Goal: Task Accomplishment & Management: Manage account settings

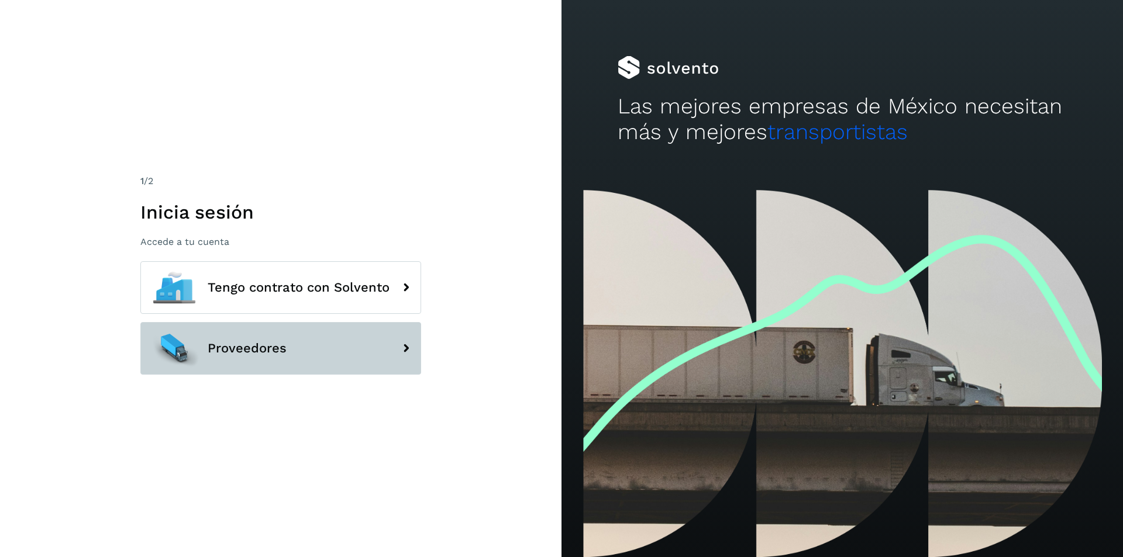
click at [321, 338] on button "Proveedores" at bounding box center [280, 348] width 281 height 53
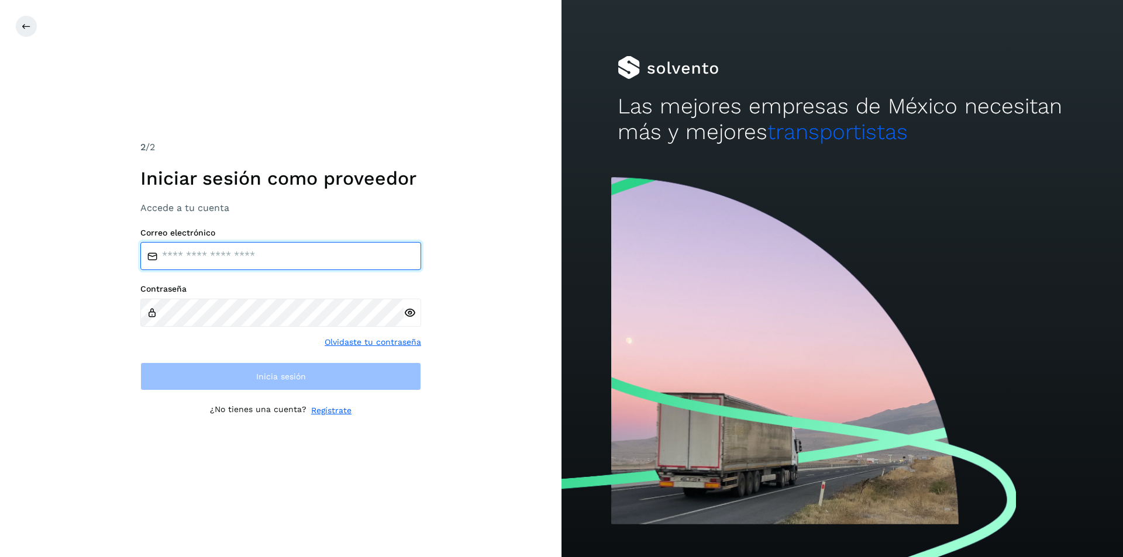
type input "**********"
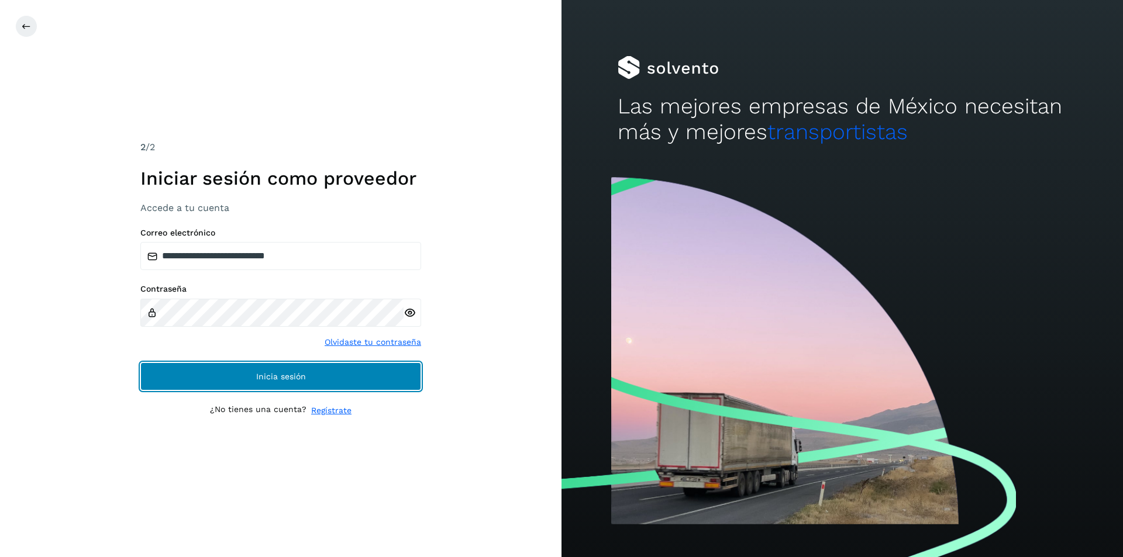
click at [337, 371] on button "Inicia sesión" at bounding box center [280, 377] width 281 height 28
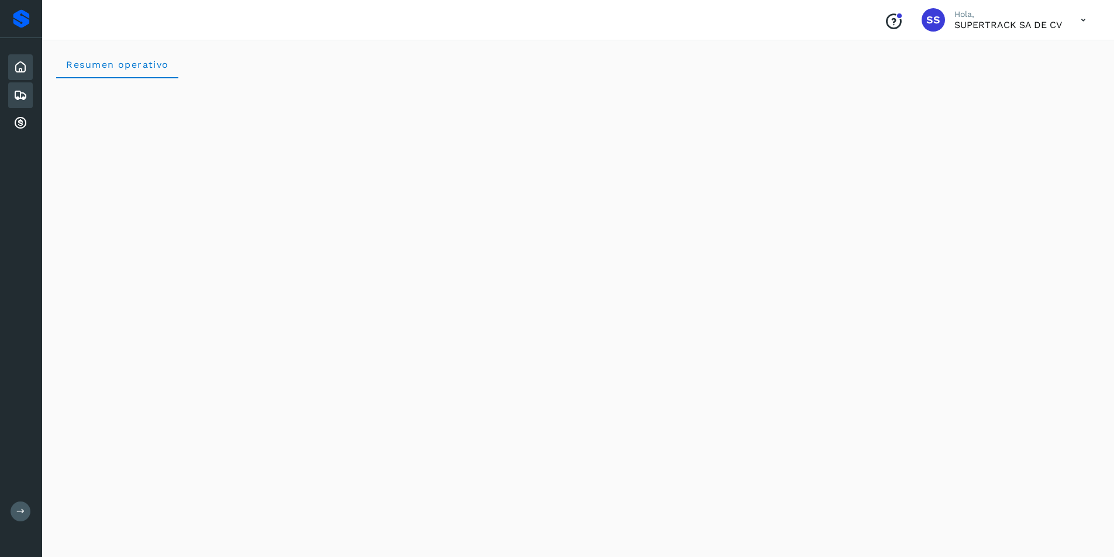
click at [22, 97] on icon at bounding box center [20, 95] width 14 height 14
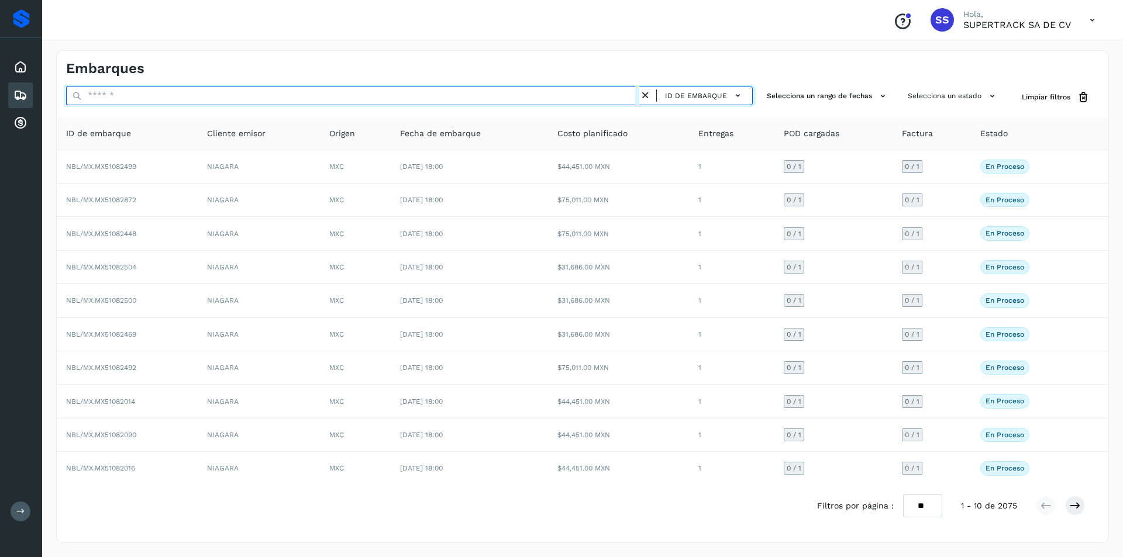
click at [167, 92] on input "text" at bounding box center [352, 96] width 573 height 19
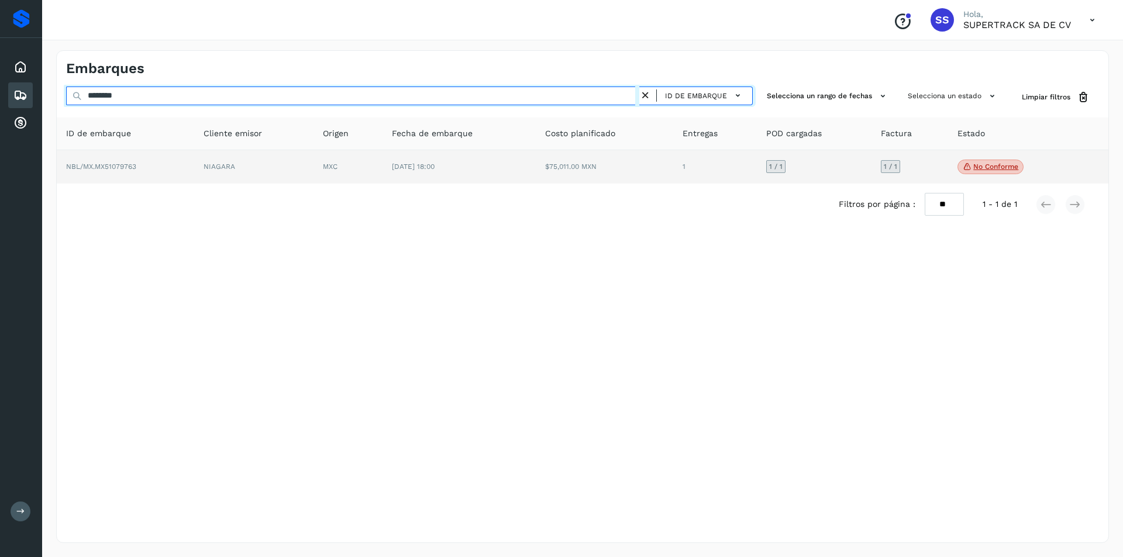
type input "********"
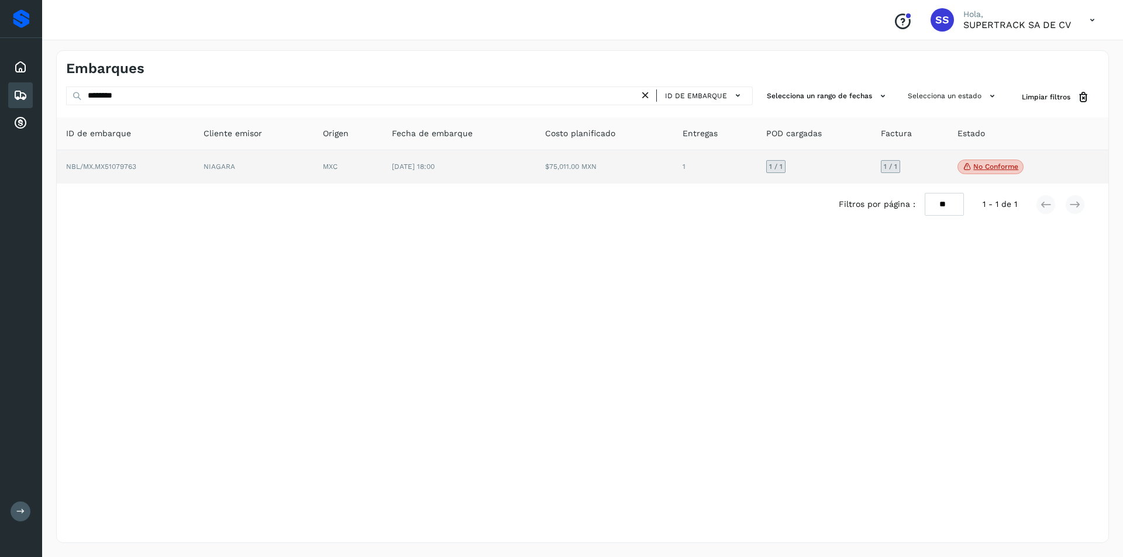
click at [996, 162] on span "No conforme" at bounding box center [991, 167] width 66 height 15
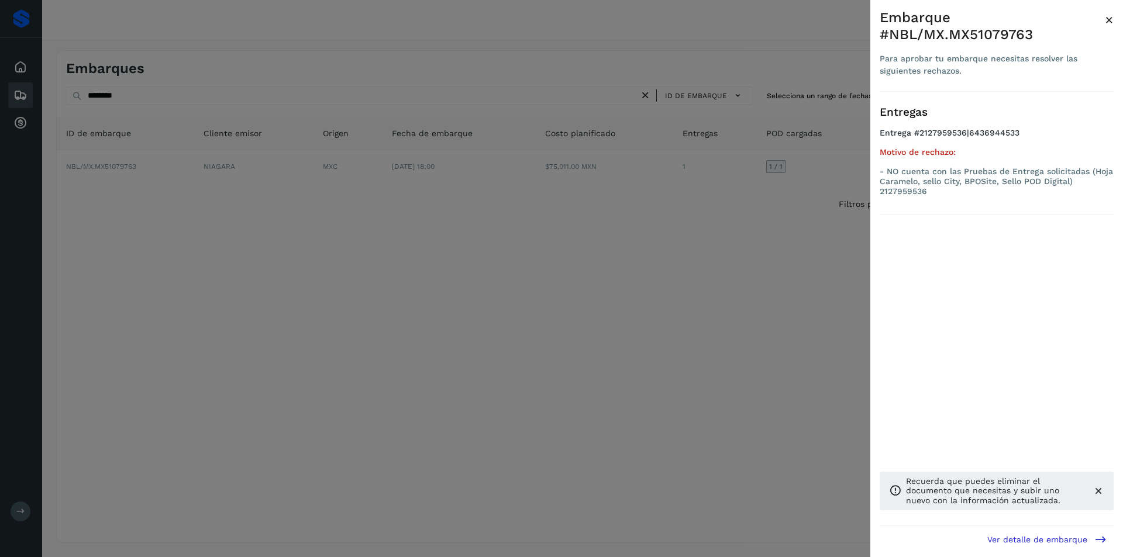
click at [1110, 20] on span "×" at bounding box center [1109, 20] width 9 height 16
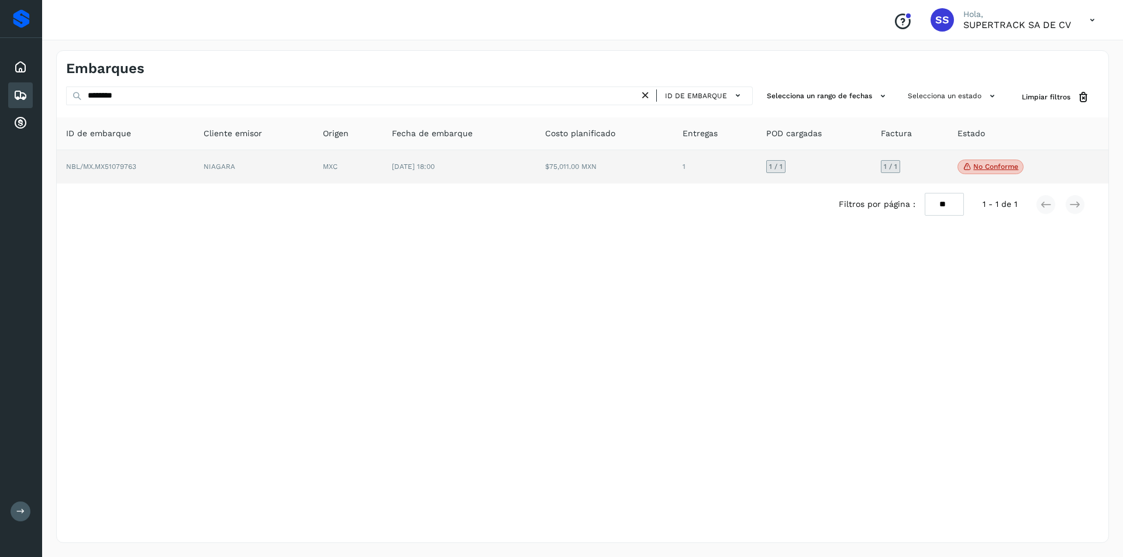
click at [992, 161] on span "No conforme" at bounding box center [991, 167] width 66 height 15
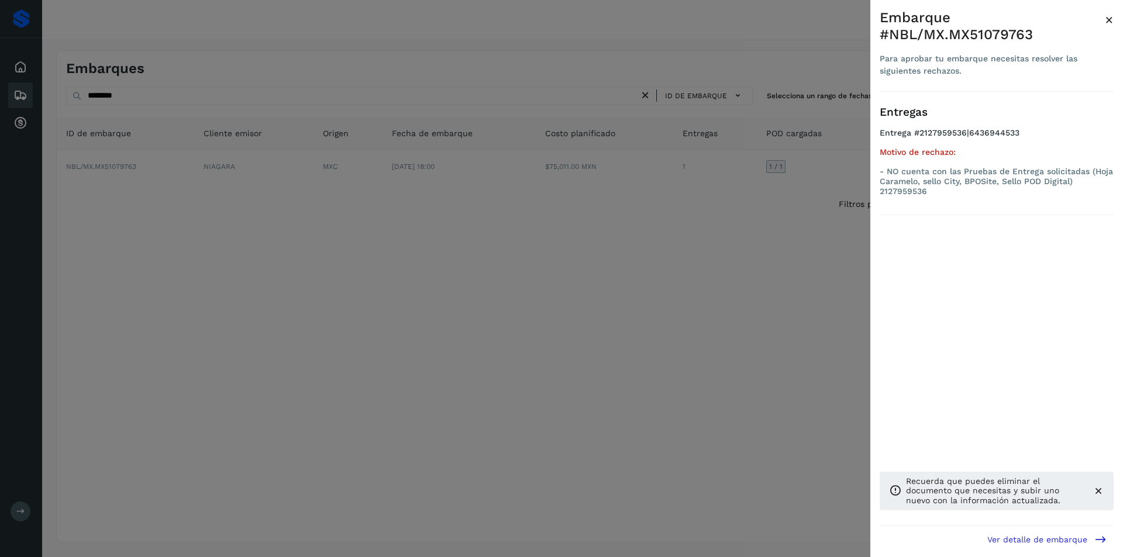
click at [792, 261] on div at bounding box center [561, 278] width 1123 height 557
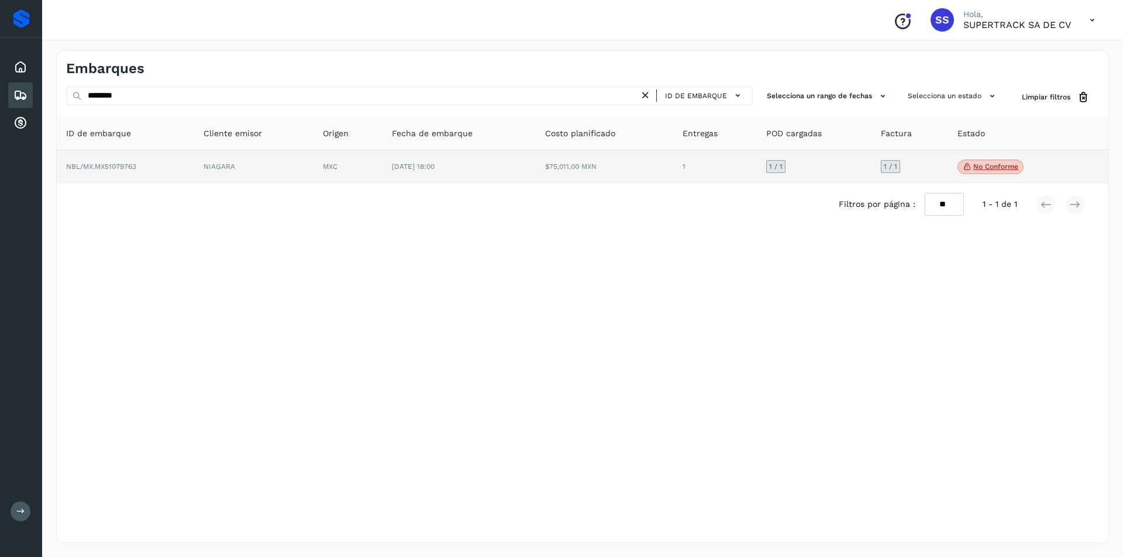
click at [983, 167] on p "No conforme" at bounding box center [995, 167] width 45 height 8
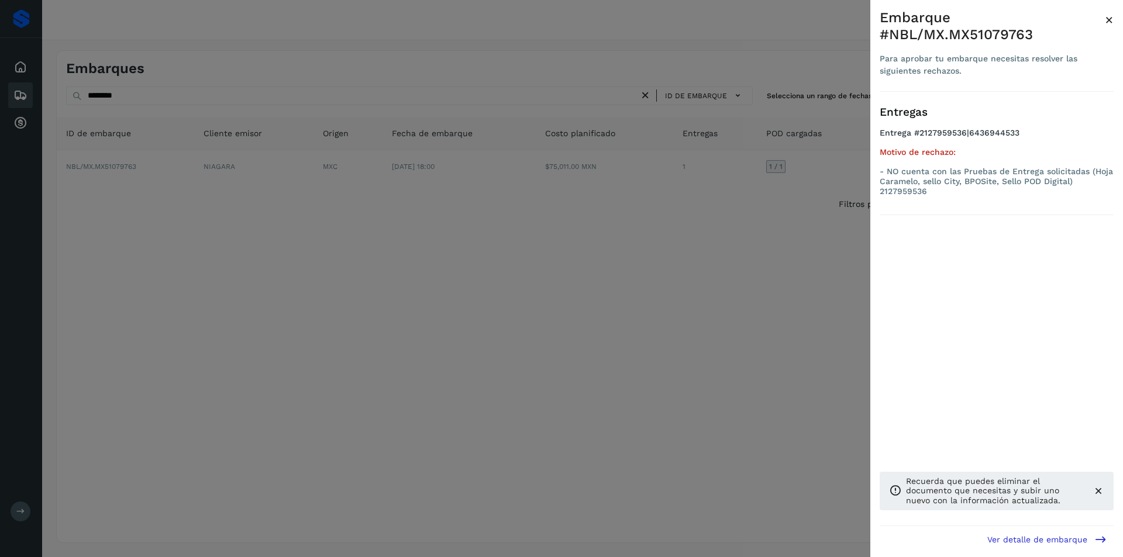
click at [703, 188] on div at bounding box center [561, 278] width 1123 height 557
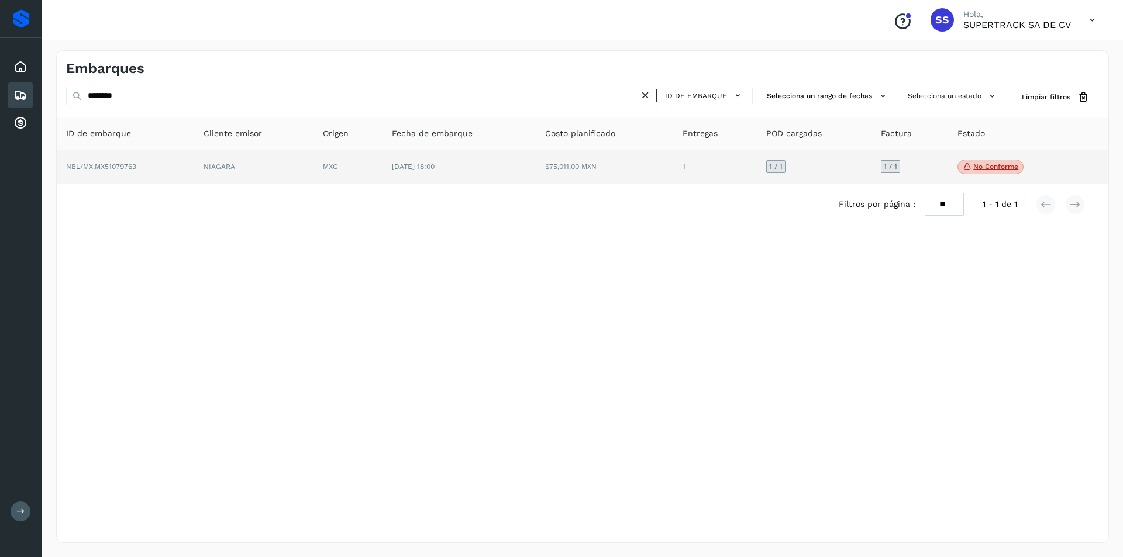
click at [151, 166] on td "NBL/MX.MX51079763" at bounding box center [125, 167] width 137 height 34
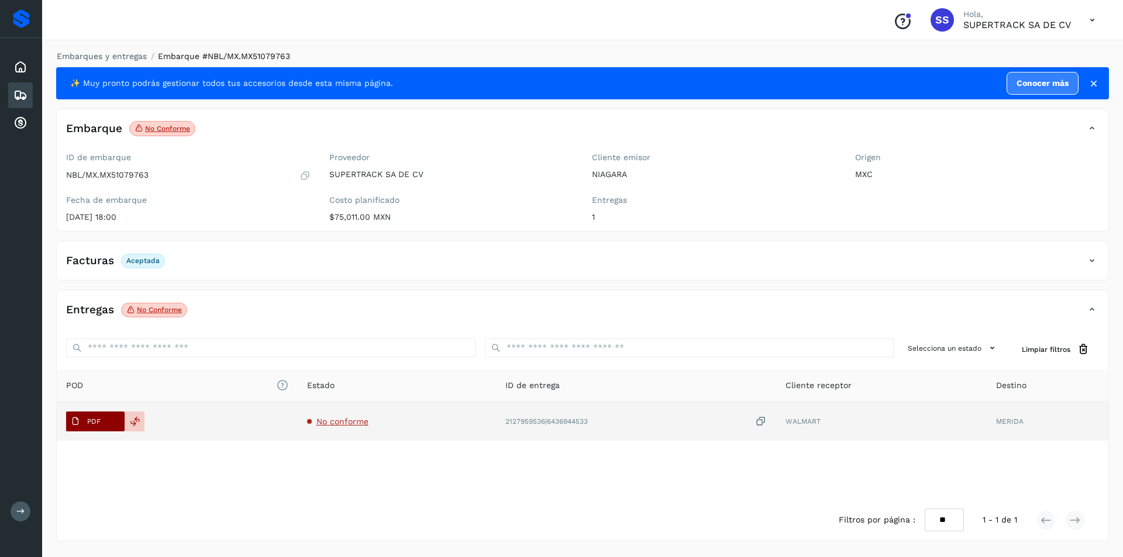
click at [91, 425] on p "PDF" at bounding box center [93, 422] width 13 height 8
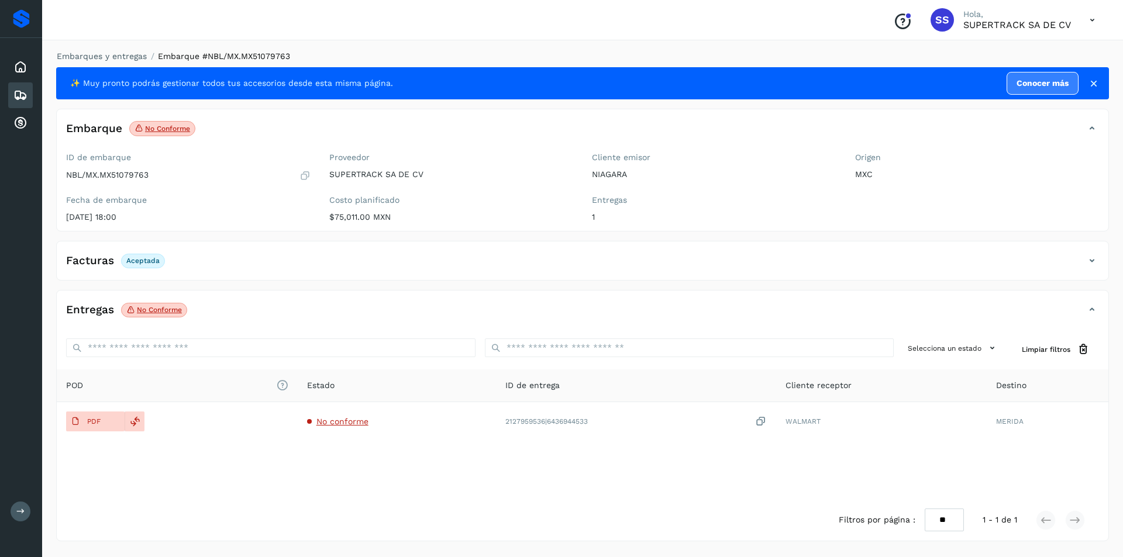
click at [23, 95] on icon at bounding box center [20, 95] width 14 height 14
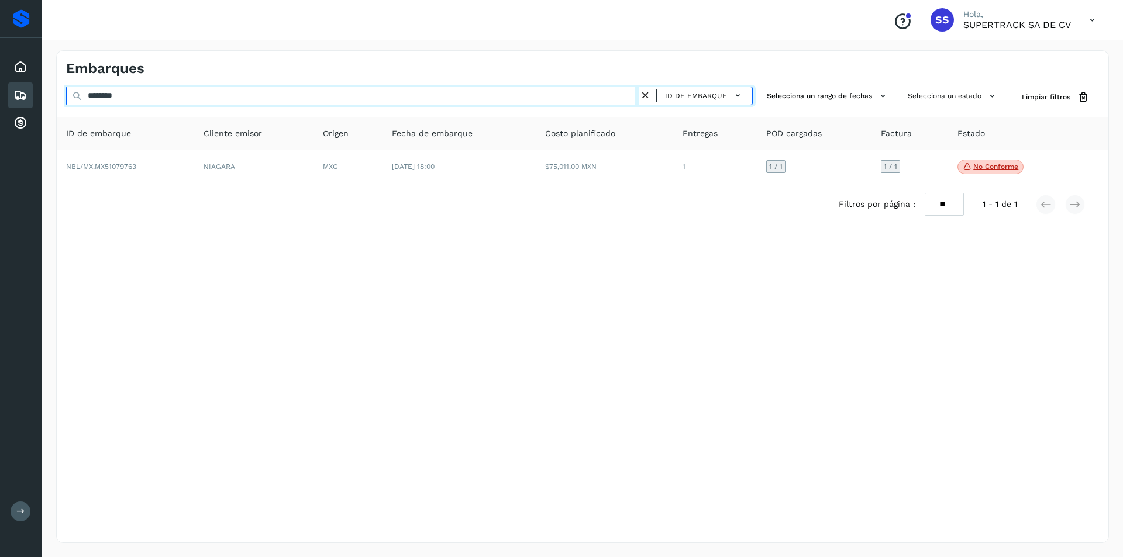
click at [177, 101] on input "********" at bounding box center [352, 96] width 573 height 19
click at [163, 92] on input "********" at bounding box center [352, 96] width 573 height 19
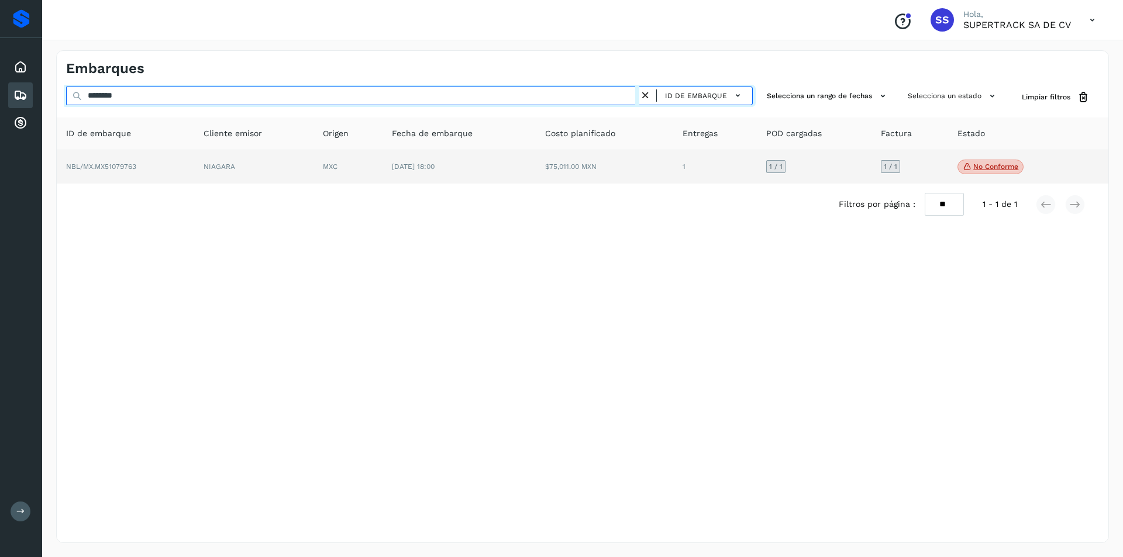
type input "********"
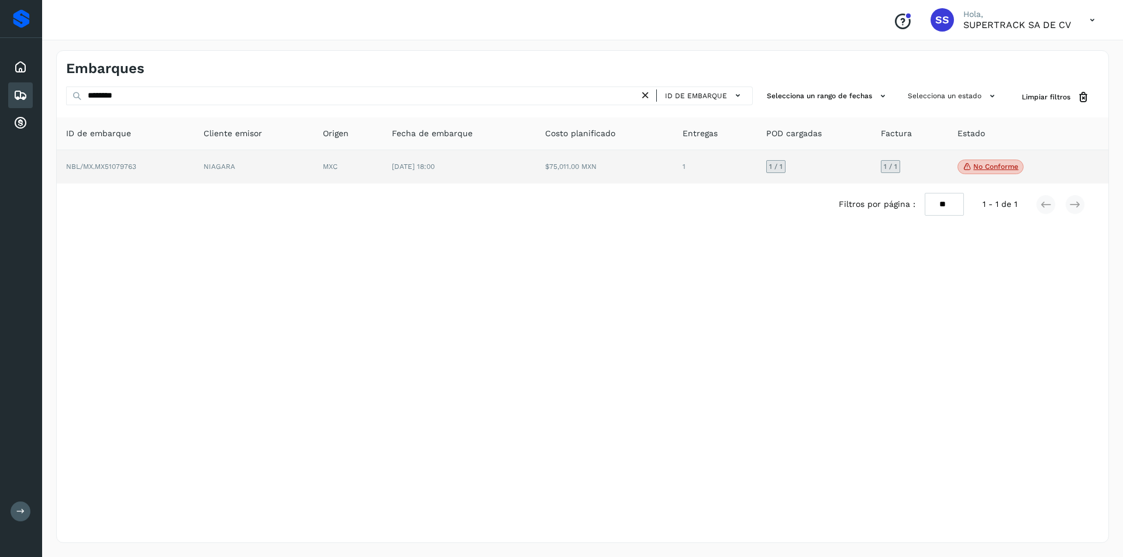
click at [1001, 175] on td "No conforme Verifica el estado de la factura o entregas asociadas a este embarq…" at bounding box center [1013, 167] width 131 height 34
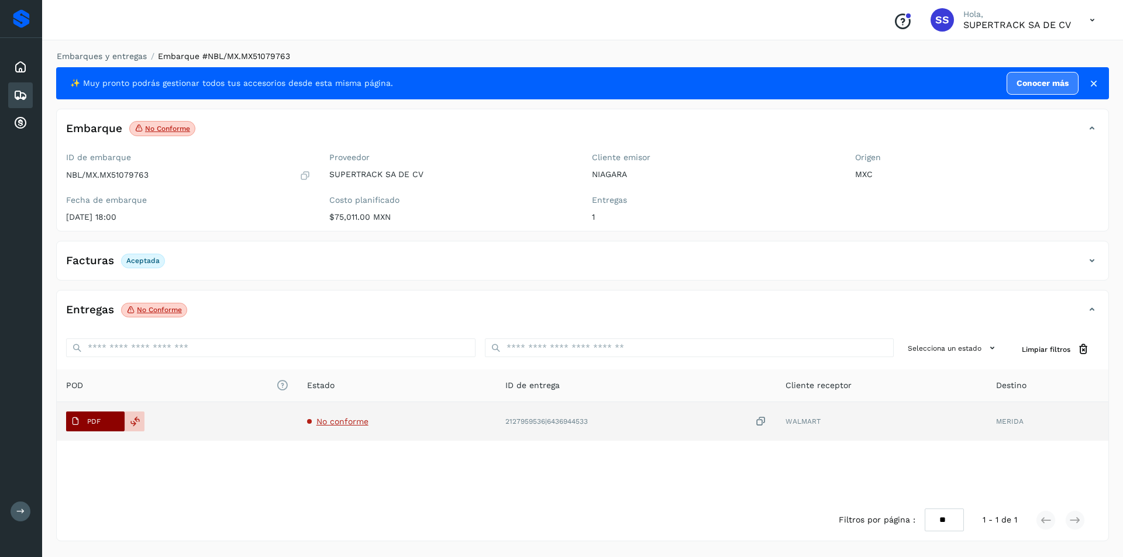
click at [97, 419] on p "PDF" at bounding box center [93, 422] width 13 height 8
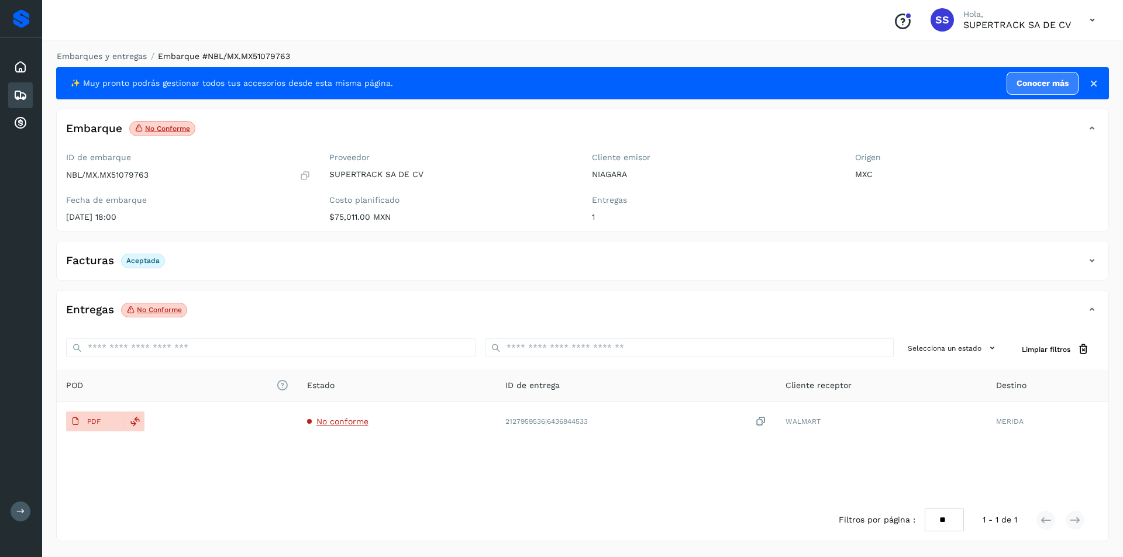
click at [1070, 23] on p "SUPERTRACK SA DE CV" at bounding box center [1017, 24] width 108 height 11
click at [1089, 26] on icon at bounding box center [1092, 20] width 24 height 24
click at [1015, 57] on div "Cerrar sesión" at bounding box center [1034, 53] width 139 height 22
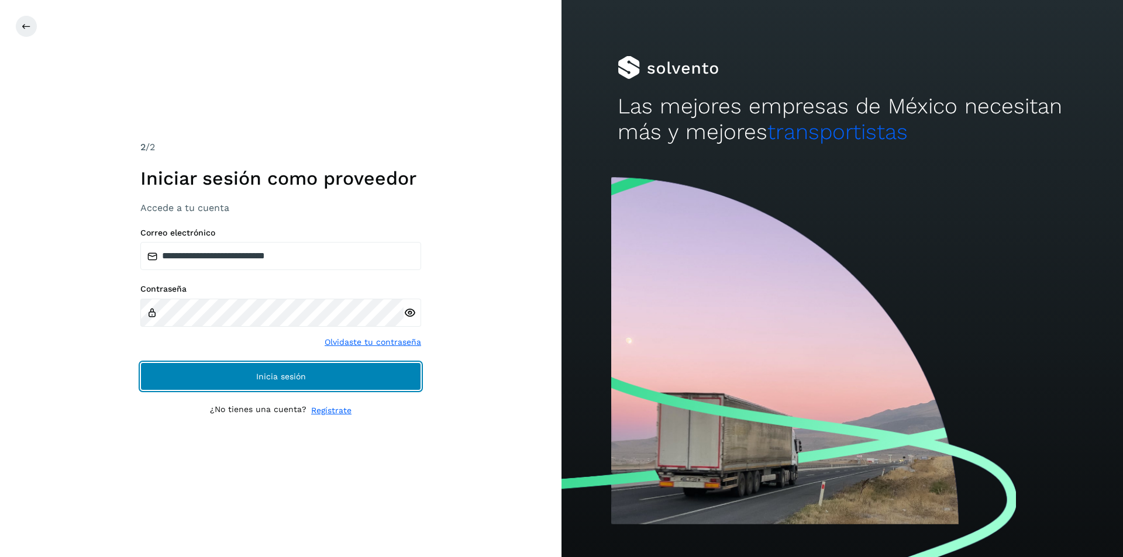
click at [298, 373] on span "Inicia sesión" at bounding box center [281, 377] width 50 height 8
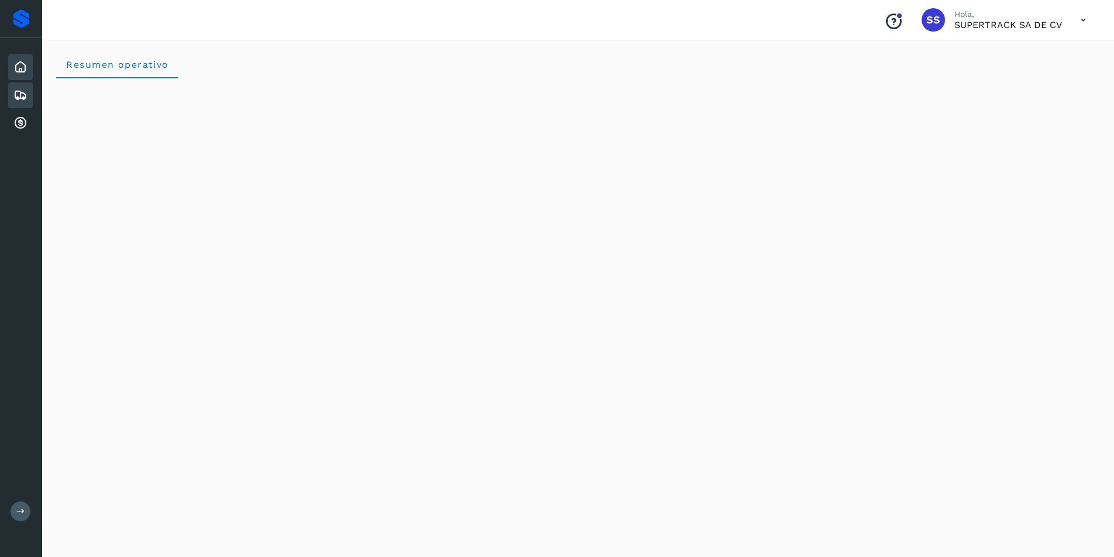
click at [28, 91] on div "Embarques" at bounding box center [20, 95] width 25 height 26
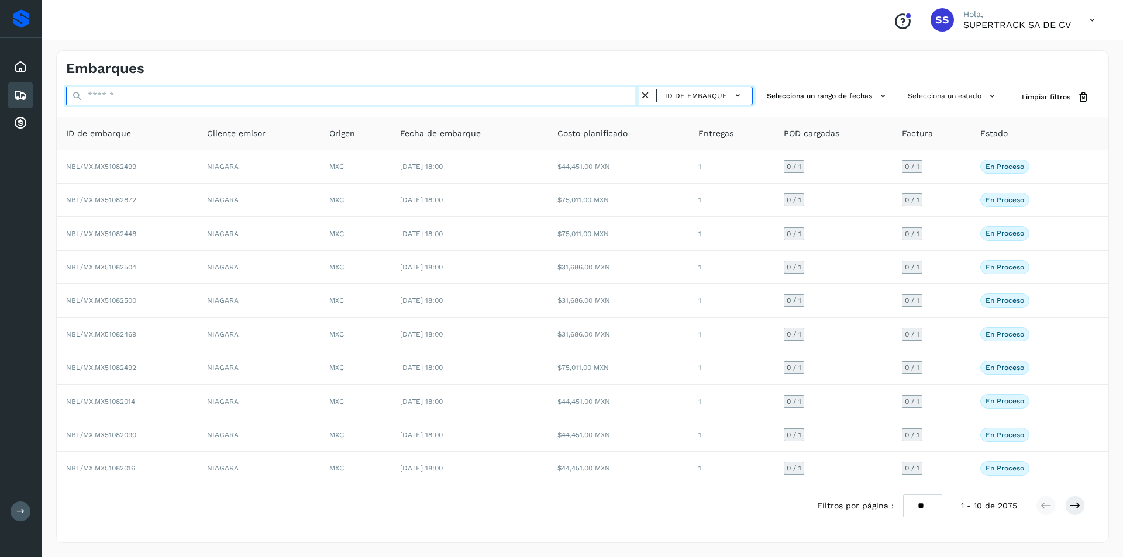
click at [130, 91] on input "text" at bounding box center [352, 96] width 573 height 19
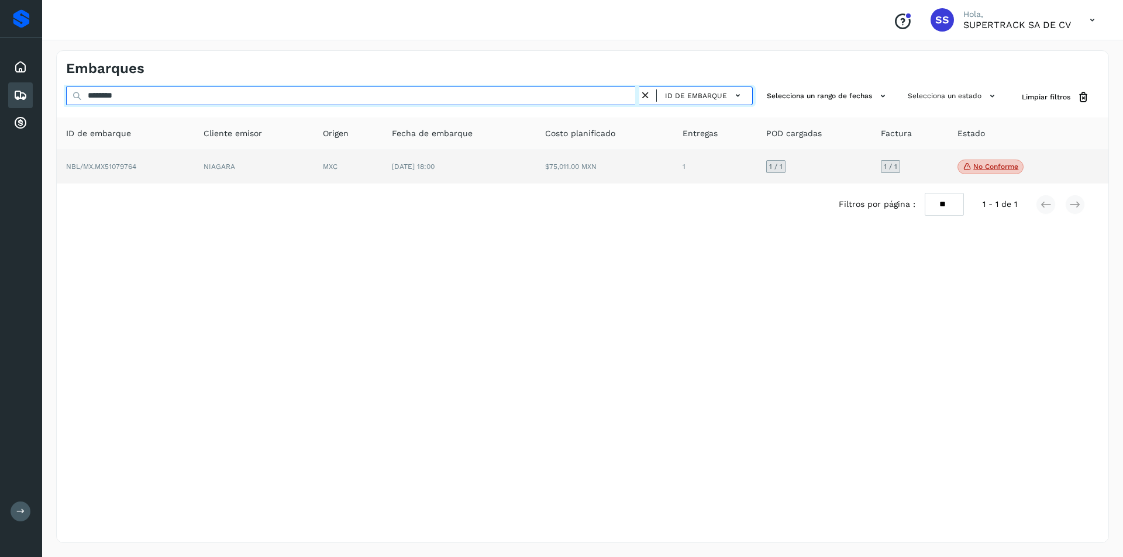
type input "********"
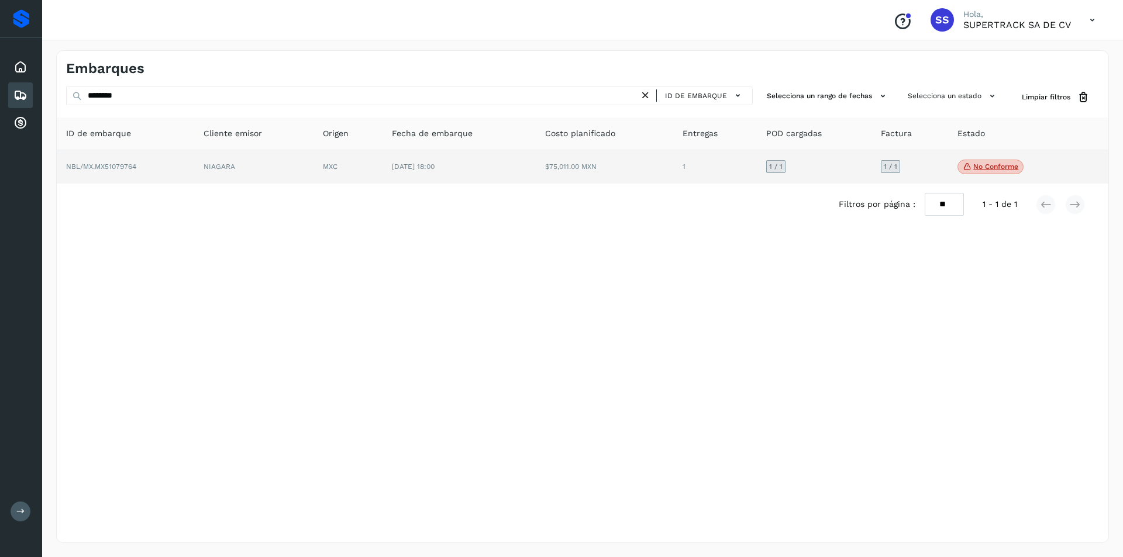
click at [977, 160] on span "No conforme" at bounding box center [991, 167] width 66 height 15
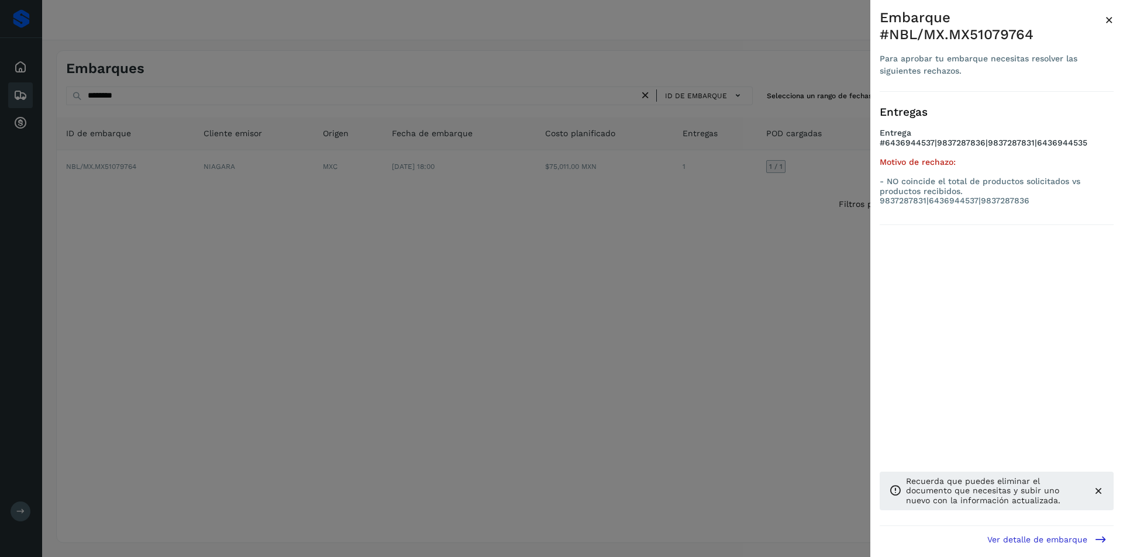
click at [1108, 18] on span "×" at bounding box center [1109, 20] width 9 height 16
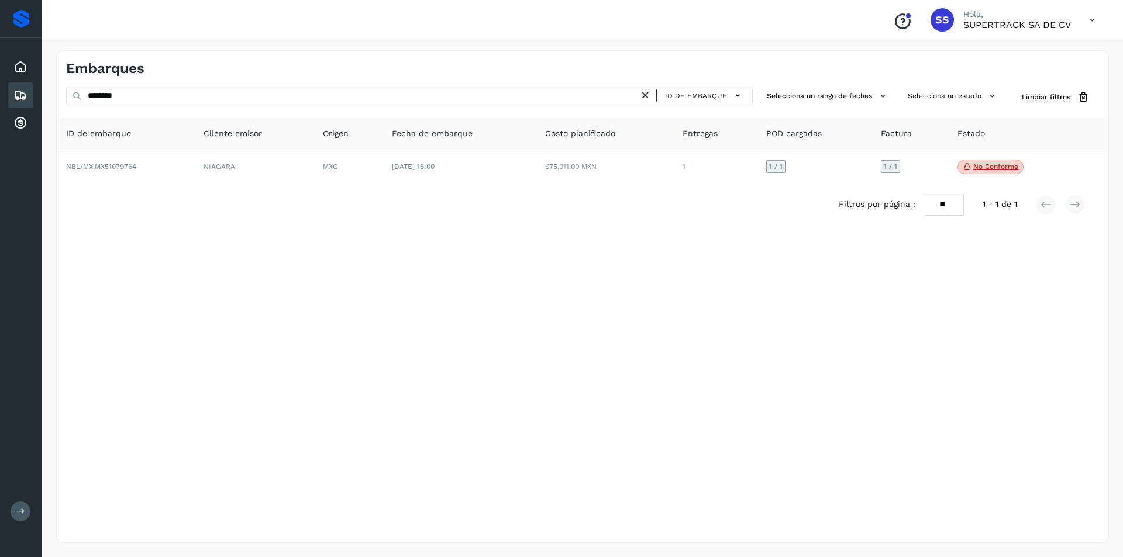
click at [1092, 16] on icon at bounding box center [1092, 20] width 24 height 24
click at [1003, 52] on div "Cerrar sesión" at bounding box center [1034, 53] width 139 height 22
